Goal: Use online tool/utility: Utilize a website feature to perform a specific function

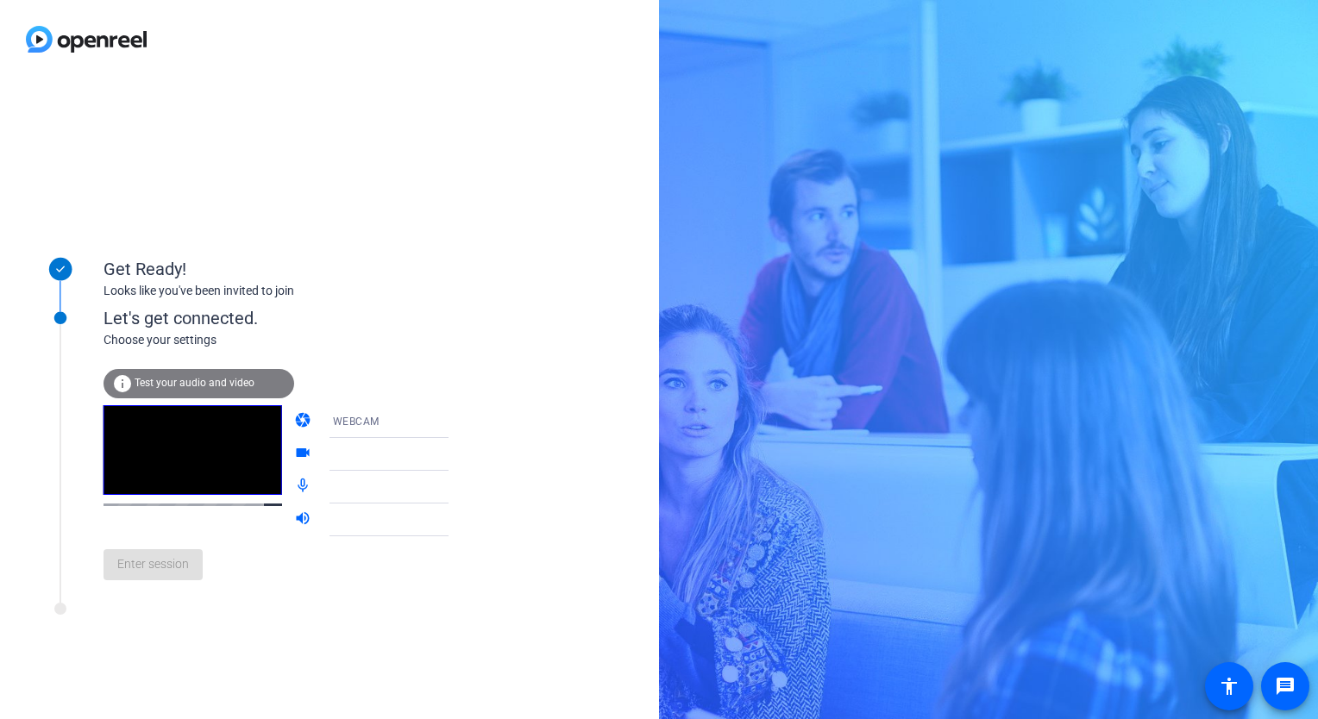
click at [185, 385] on span "Test your audio and video" at bounding box center [195, 383] width 120 height 12
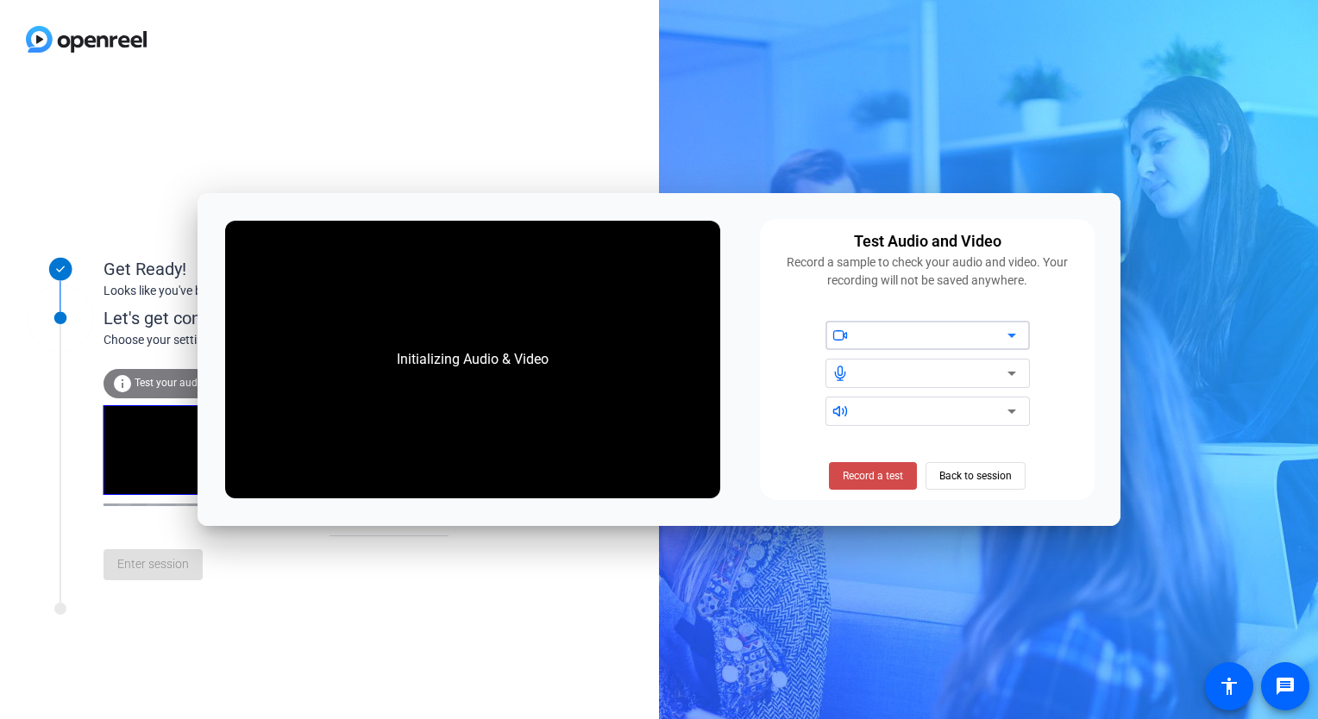
click at [890, 483] on span "Record a test" at bounding box center [873, 476] width 60 height 16
click at [854, 474] on span "Stop Testing (6s)" at bounding box center [873, 476] width 78 height 16
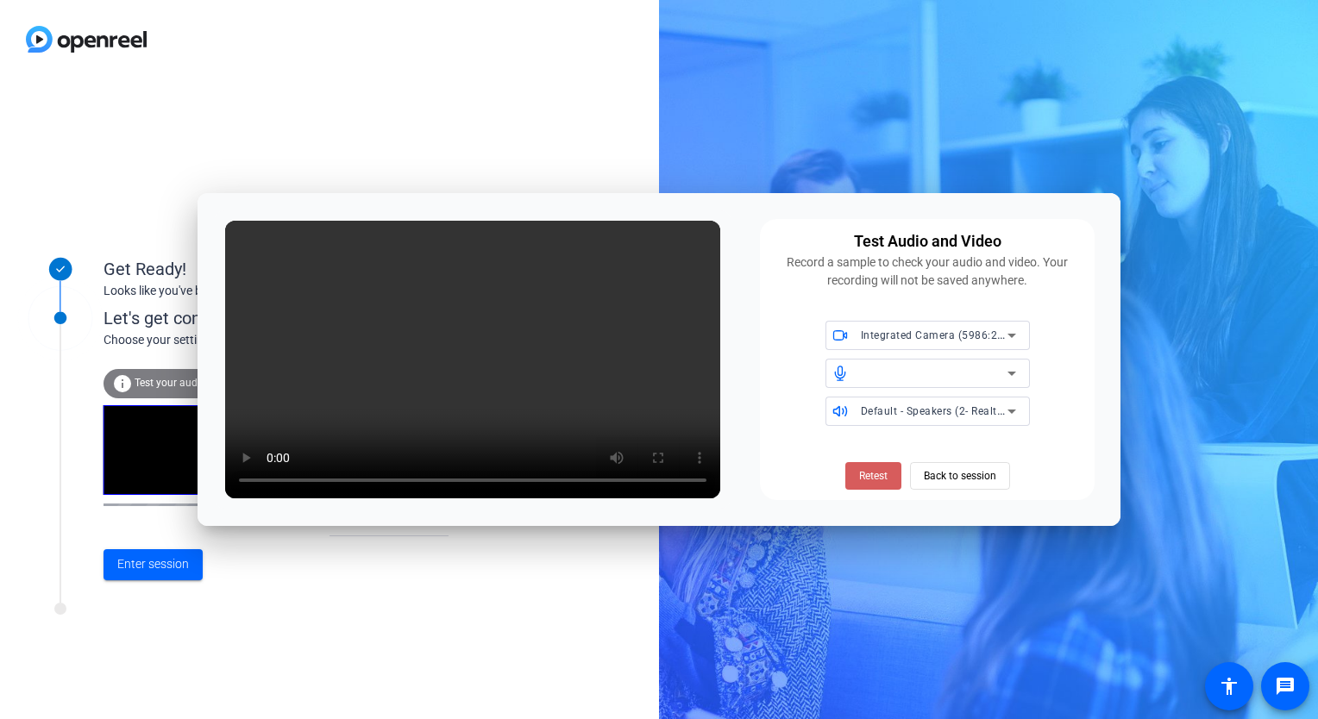
click at [873, 481] on span "Retest" at bounding box center [873, 476] width 28 height 16
click at [966, 479] on span "Back to session" at bounding box center [960, 476] width 72 height 33
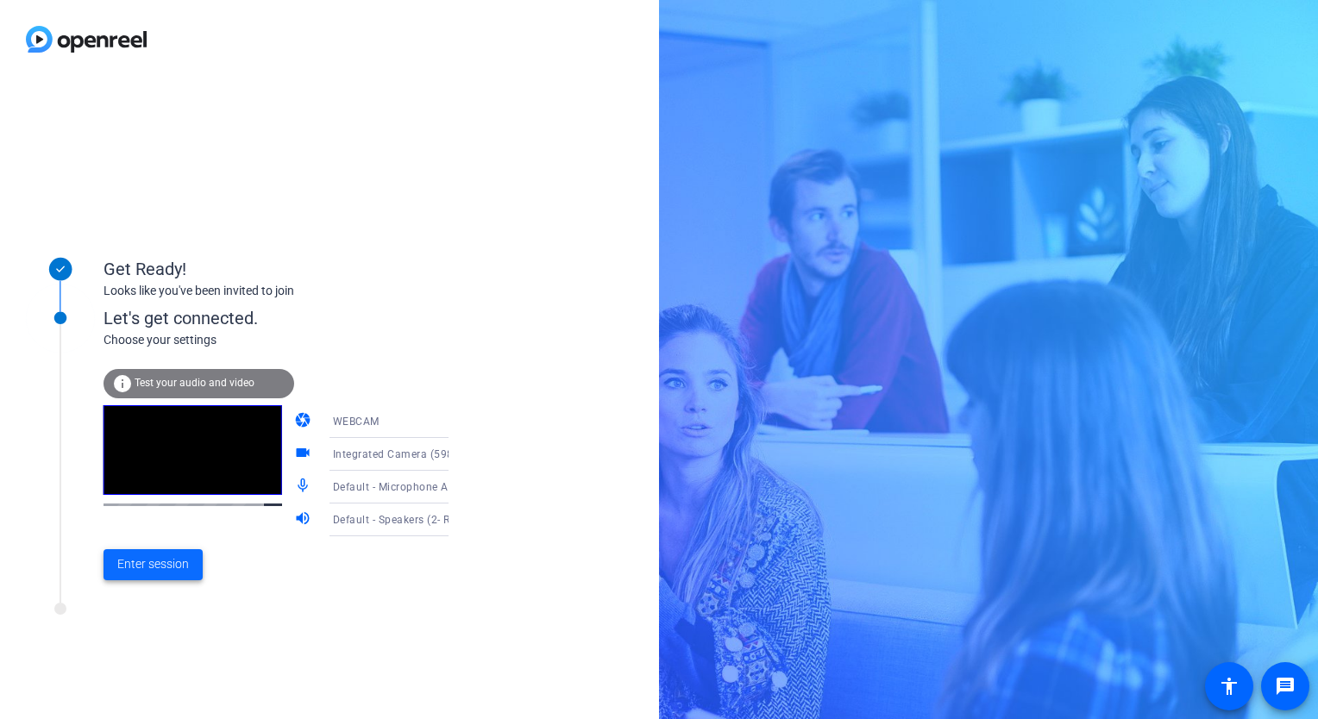
click at [152, 567] on span "Enter session" at bounding box center [153, 564] width 72 height 18
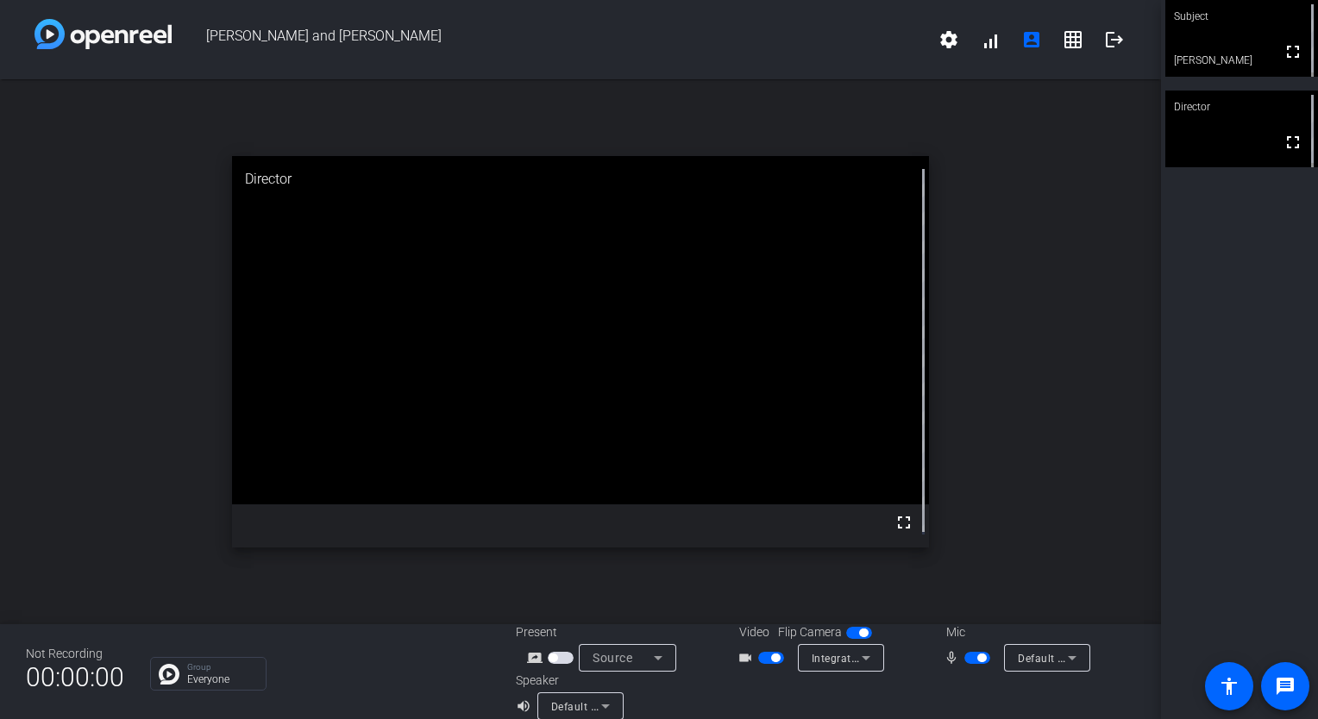
click at [520, 88] on div "open_in_new Director fullscreen" at bounding box center [580, 351] width 1161 height 545
click at [1283, 243] on mat-icon "fullscreen" at bounding box center [1292, 232] width 21 height 21
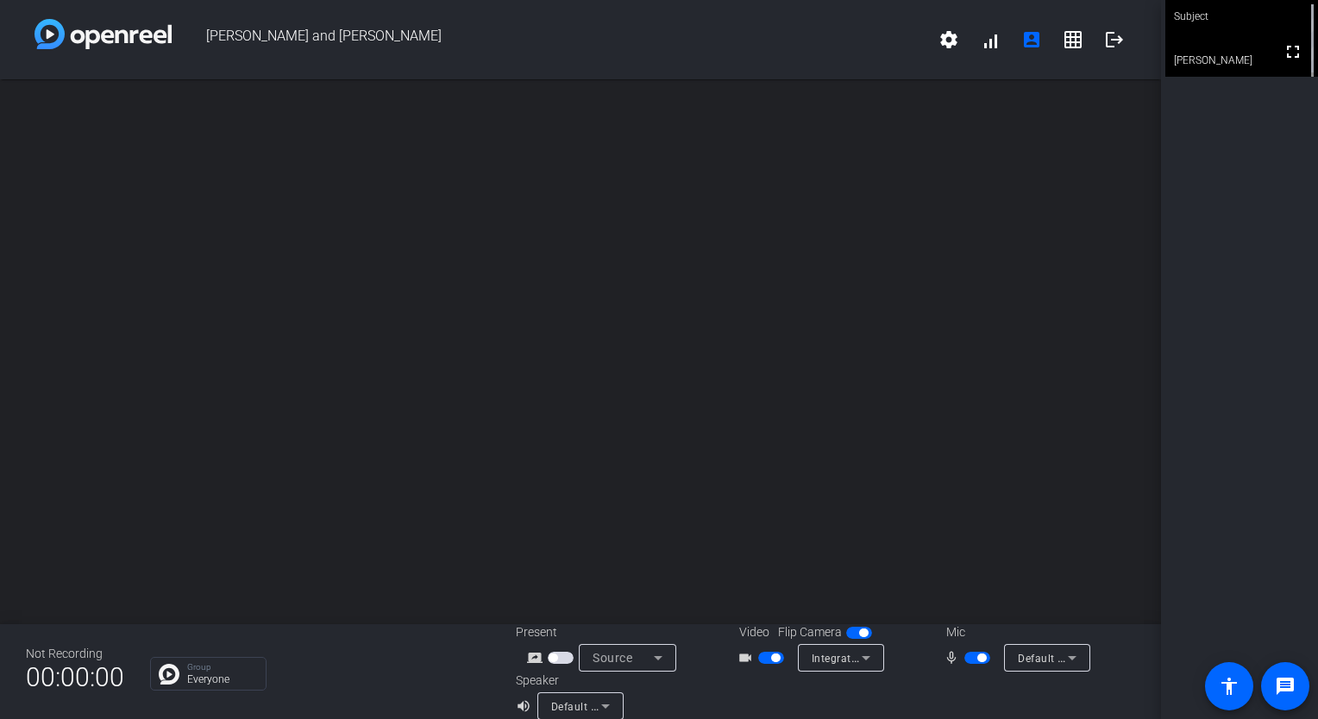
scroll to position [20, 0]
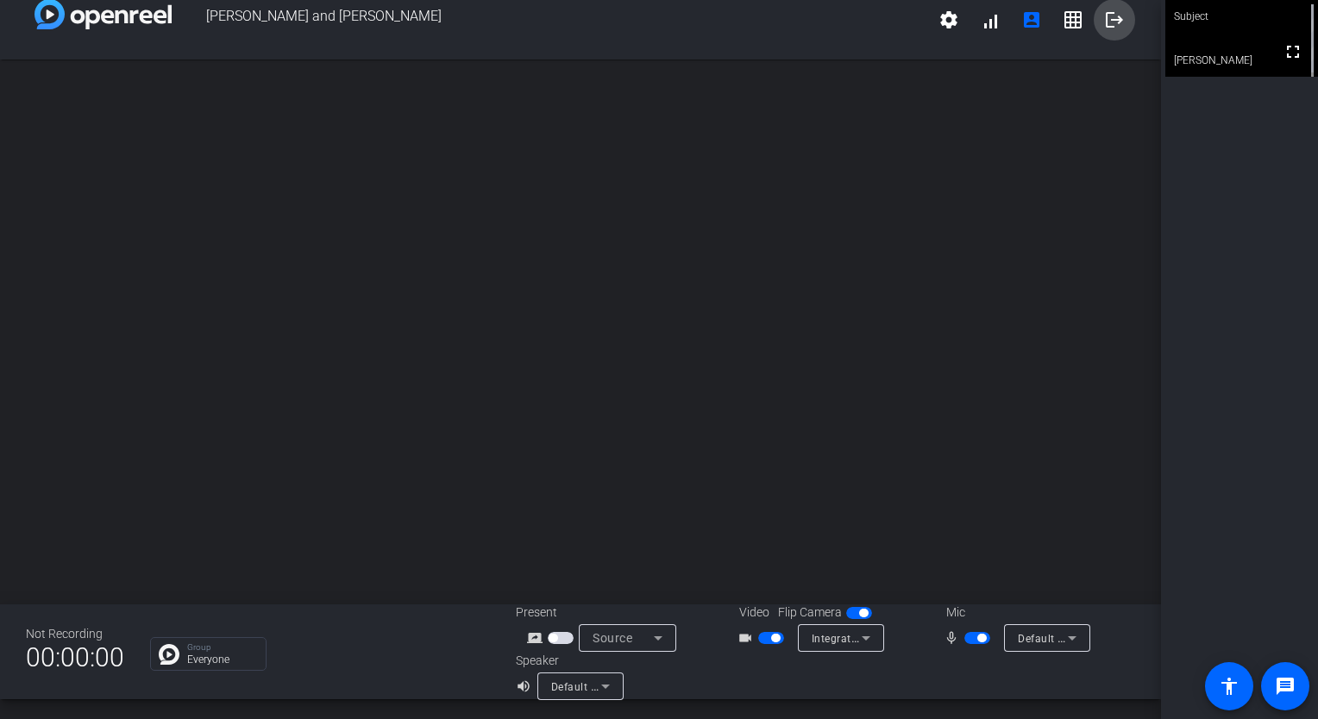
click at [1111, 16] on mat-icon "logout" at bounding box center [1114, 19] width 21 height 21
